Goal: Find specific page/section

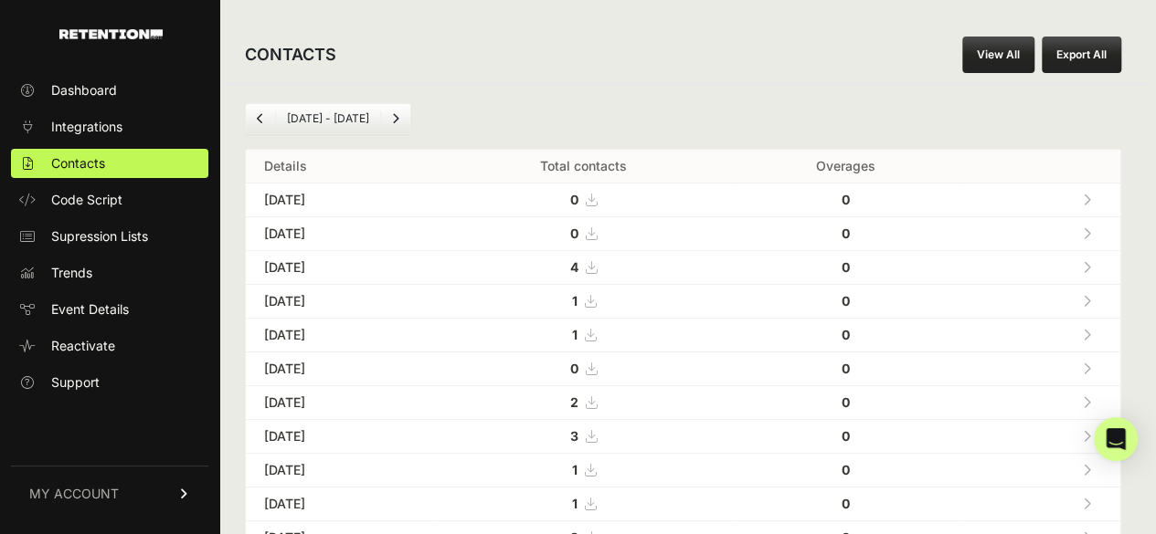
click at [570, 64] on div "CONTACTS View All Export All" at bounding box center [682, 55] width 927 height 58
click at [1101, 260] on link at bounding box center [1087, 266] width 30 height 37
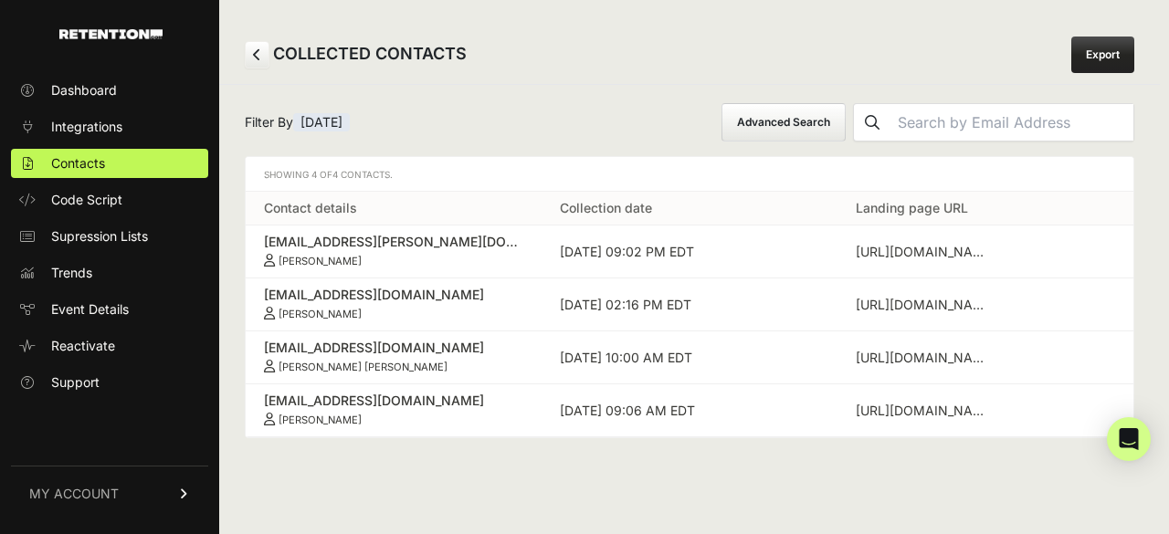
drag, startPoint x: 259, startPoint y: 240, endPoint x: 384, endPoint y: 257, distance: 125.3
click at [384, 257] on td "[EMAIL_ADDRESS][PERSON_NAME][DOMAIN_NAME] [PERSON_NAME]" at bounding box center [394, 252] width 296 height 53
copy link "[EMAIL_ADDRESS][PERSON_NAME][DOMAIN_NAME] [PERSON_NAME]"
